Goal: Task Accomplishment & Management: Complete application form

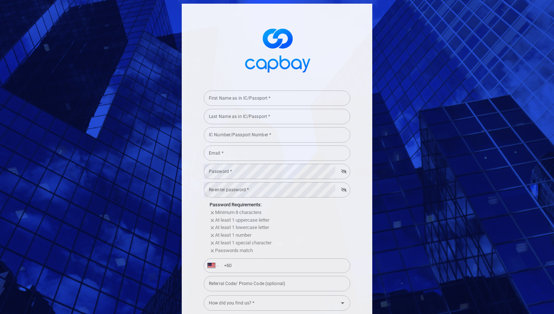
select select "MY"
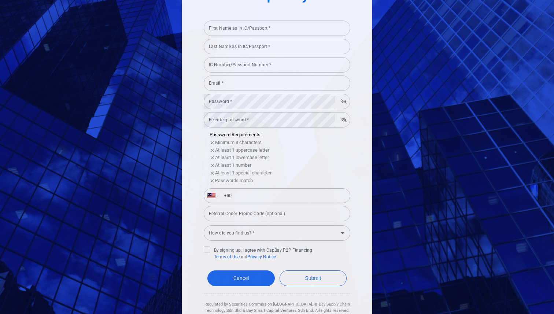
scroll to position [92, 0]
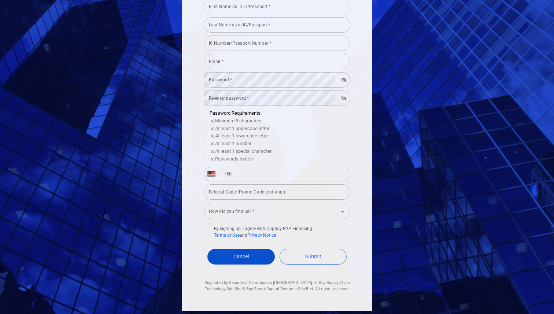
click at [253, 255] on link "Cancel" at bounding box center [240, 257] width 67 height 16
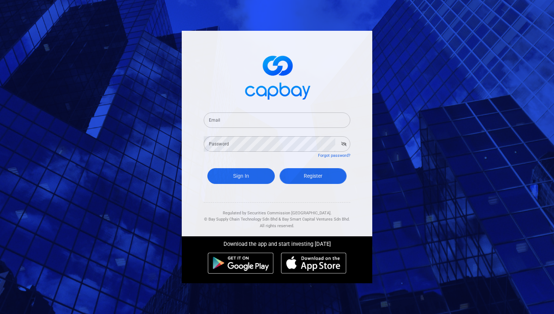
click at [304, 172] on link "Register" at bounding box center [313, 176] width 67 height 16
select select "MY"
click at [346, 155] on link "Forgot password?" at bounding box center [334, 155] width 32 height 5
